Goal: Task Accomplishment & Management: Use online tool/utility

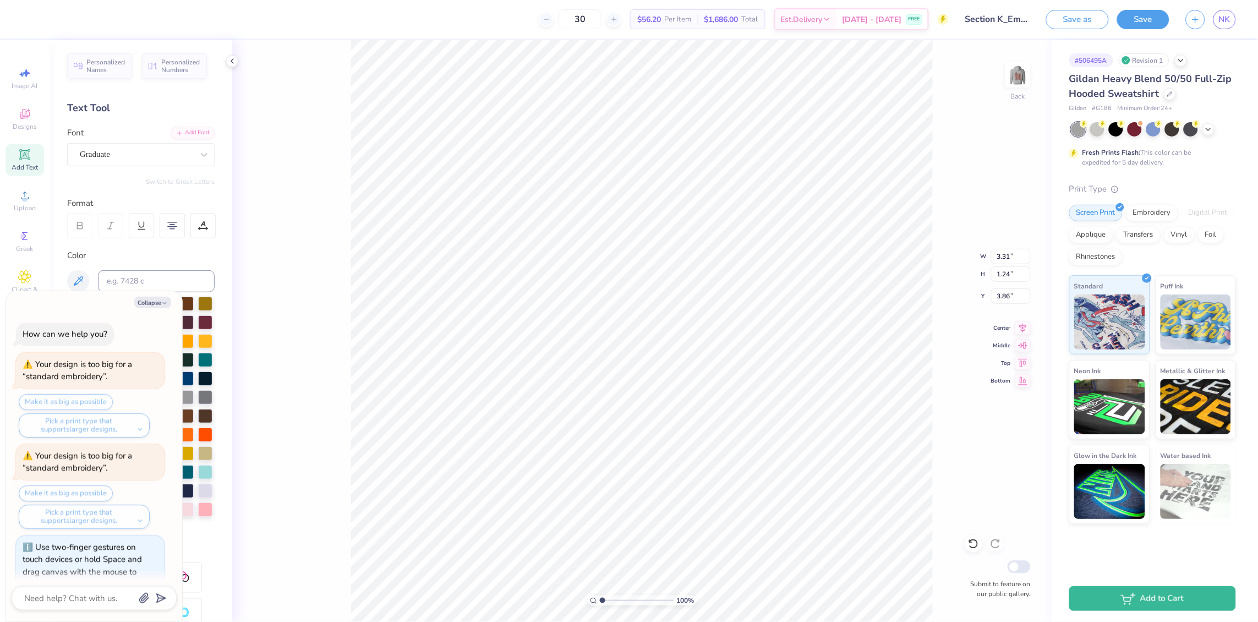
scroll to position [273, 0]
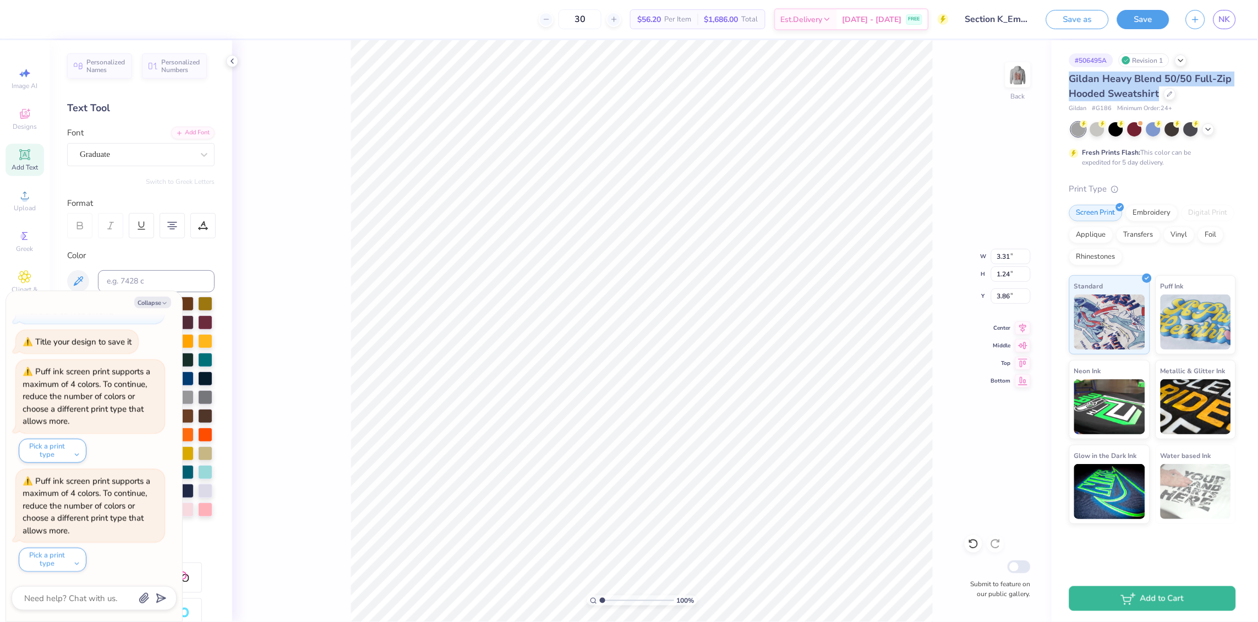
drag, startPoint x: 1067, startPoint y: 76, endPoint x: 1162, endPoint y: 92, distance: 97.1
click at [1162, 92] on div "# 506495A Revision 1 Gildan Heavy Blend 50/50 Full-Zip Hooded Sweatshirt Gildan…" at bounding box center [1154, 282] width 206 height 484
click at [1230, 96] on div "Gildan Heavy Blend 50/50 Full-Zip Hooded Sweatshirt" at bounding box center [1152, 87] width 167 height 30
click at [1094, 88] on span "Gildan Heavy Blend 50/50 Full-Zip Hooded Sweatshirt" at bounding box center [1150, 86] width 163 height 28
drag, startPoint x: 1068, startPoint y: 78, endPoint x: 1157, endPoint y: 95, distance: 90.2
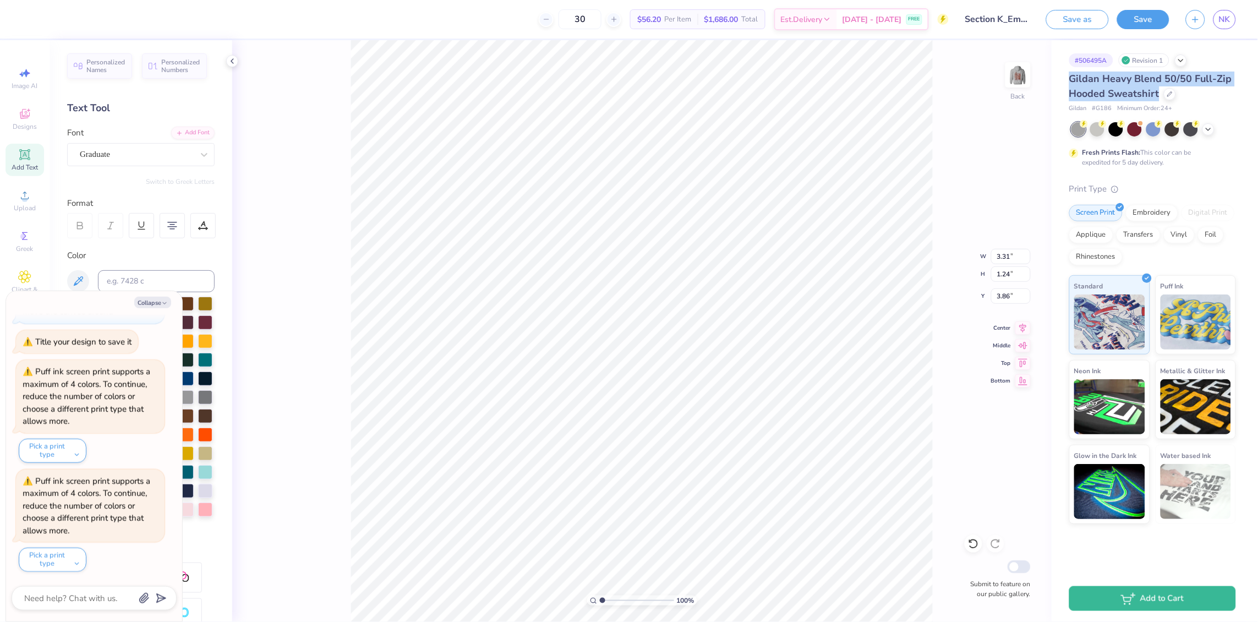
click at [1157, 95] on div "Gildan Heavy Blend 50/50 Full-Zip Hooded Sweatshirt" at bounding box center [1152, 87] width 167 height 30
click at [1185, 56] on icon at bounding box center [1180, 59] width 9 height 9
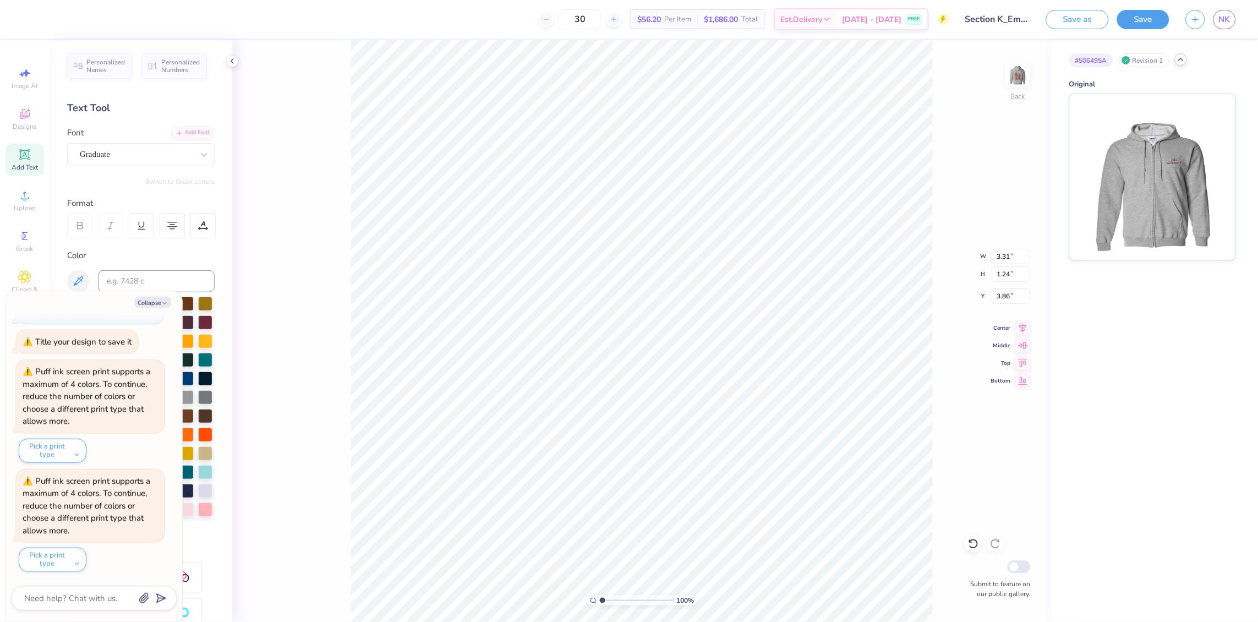
click at [1185, 56] on icon at bounding box center [1180, 59] width 9 height 9
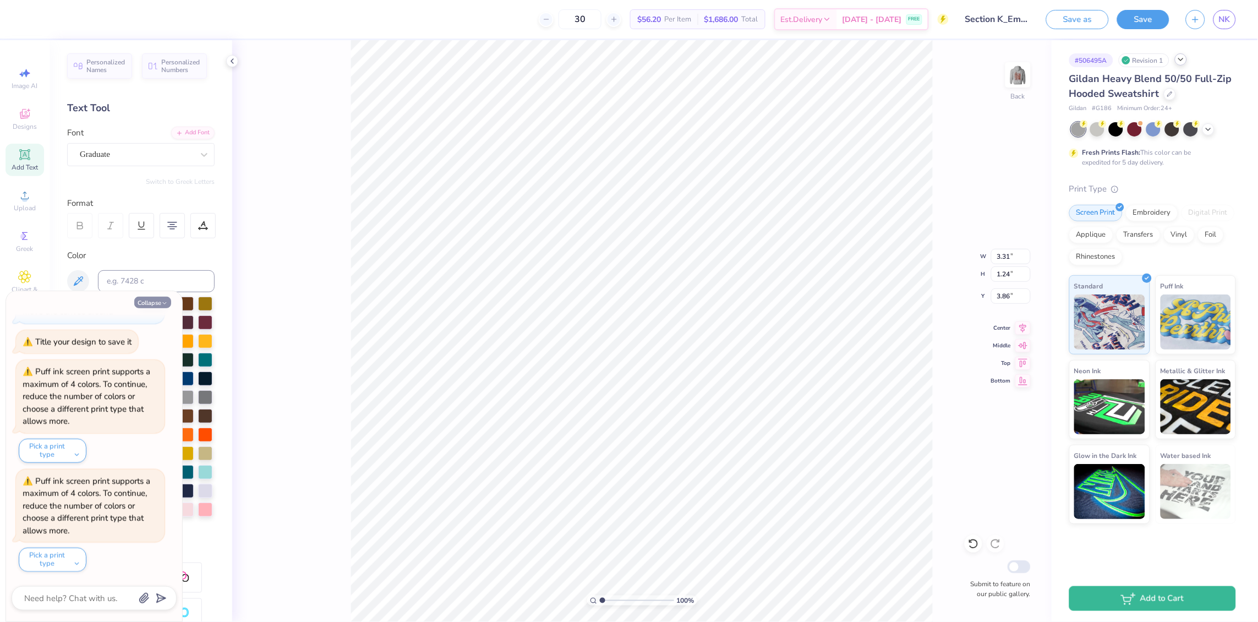
click at [156, 297] on button "Collapse" at bounding box center [152, 303] width 37 height 12
type textarea "x"
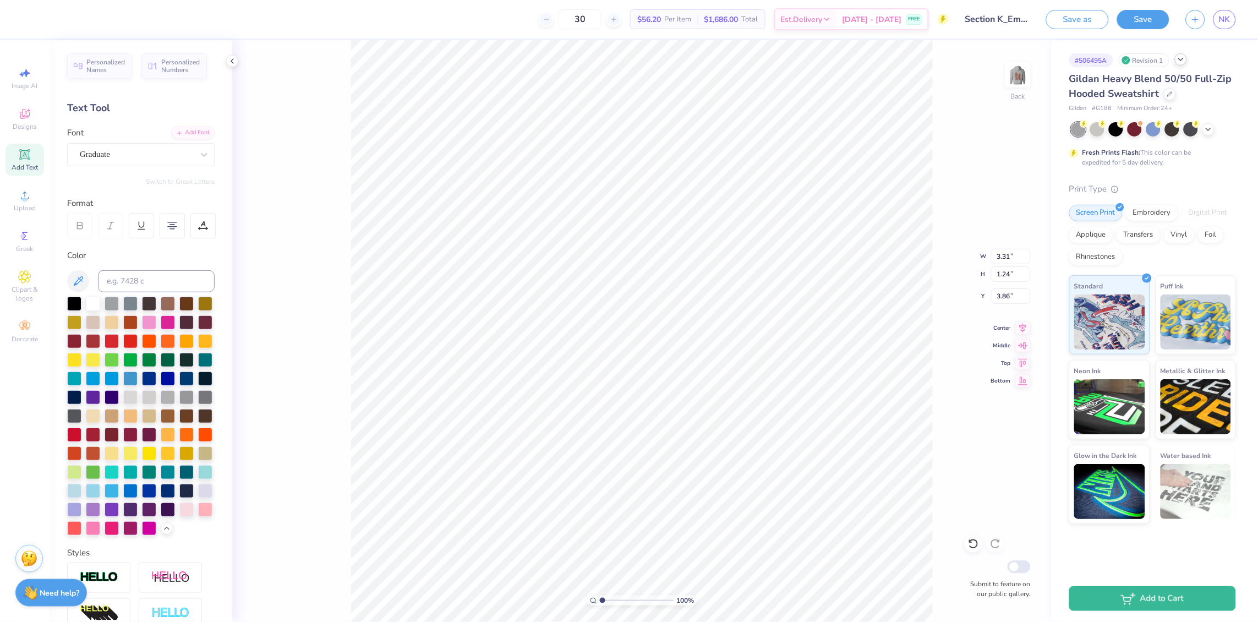
click at [1229, 42] on div "# 506495A Revision 1 Gildan Heavy Blend 50/50 Full-Zip Hooded Sweatshirt Gildan…" at bounding box center [1154, 282] width 206 height 484
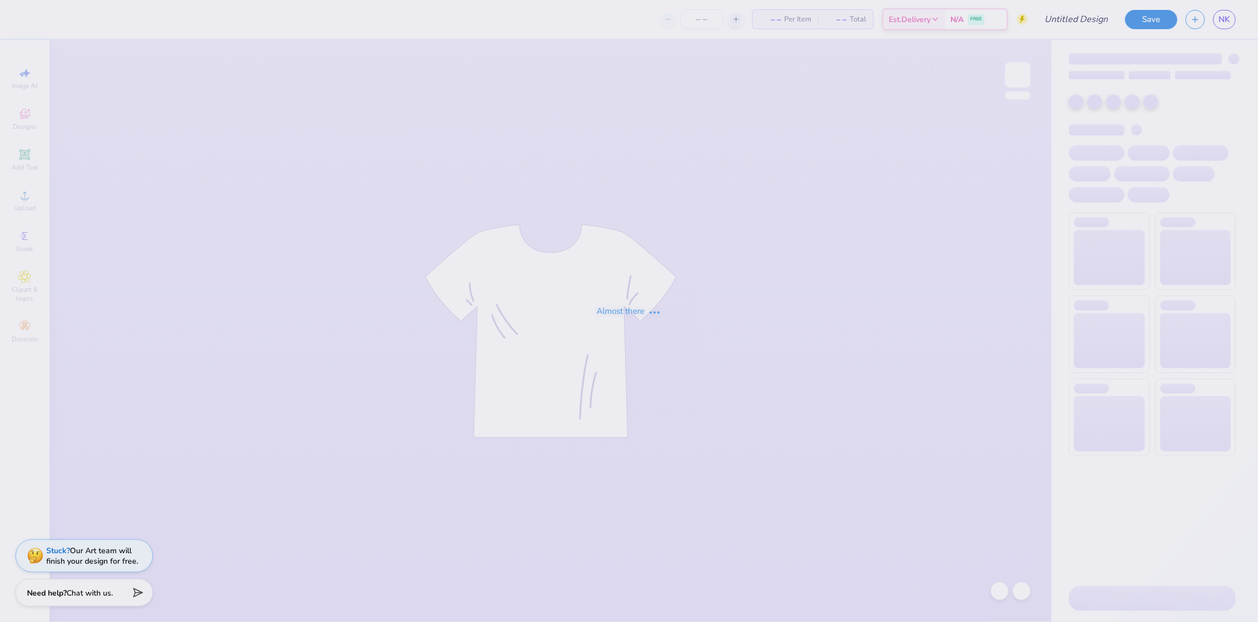
type input "Section K_Embroidery"
type input "30"
